Goal: Transaction & Acquisition: Subscribe to service/newsletter

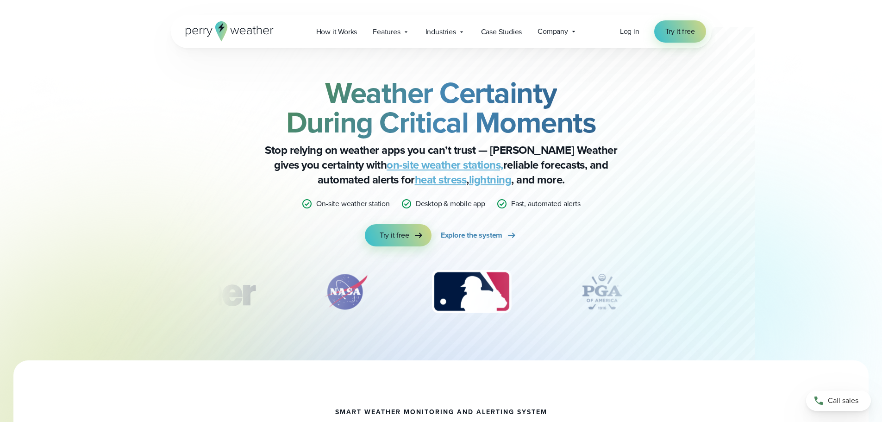
drag, startPoint x: 363, startPoint y: 241, endPoint x: 373, endPoint y: 238, distance: 10.0
click at [364, 241] on div "Weather Certainty During Critical Moments Stop relying on weather apps you can’…" at bounding box center [441, 162] width 448 height 168
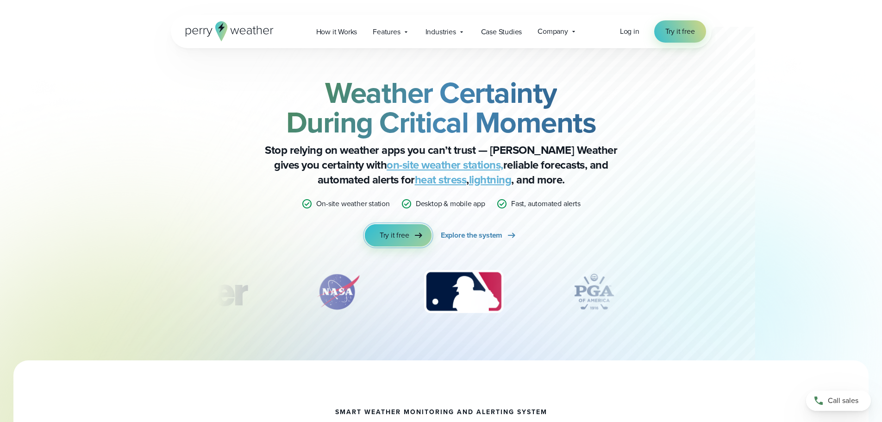
click at [384, 236] on span "Try it free" at bounding box center [395, 235] width 30 height 11
